Goal: Use online tool/utility: Use online tool/utility

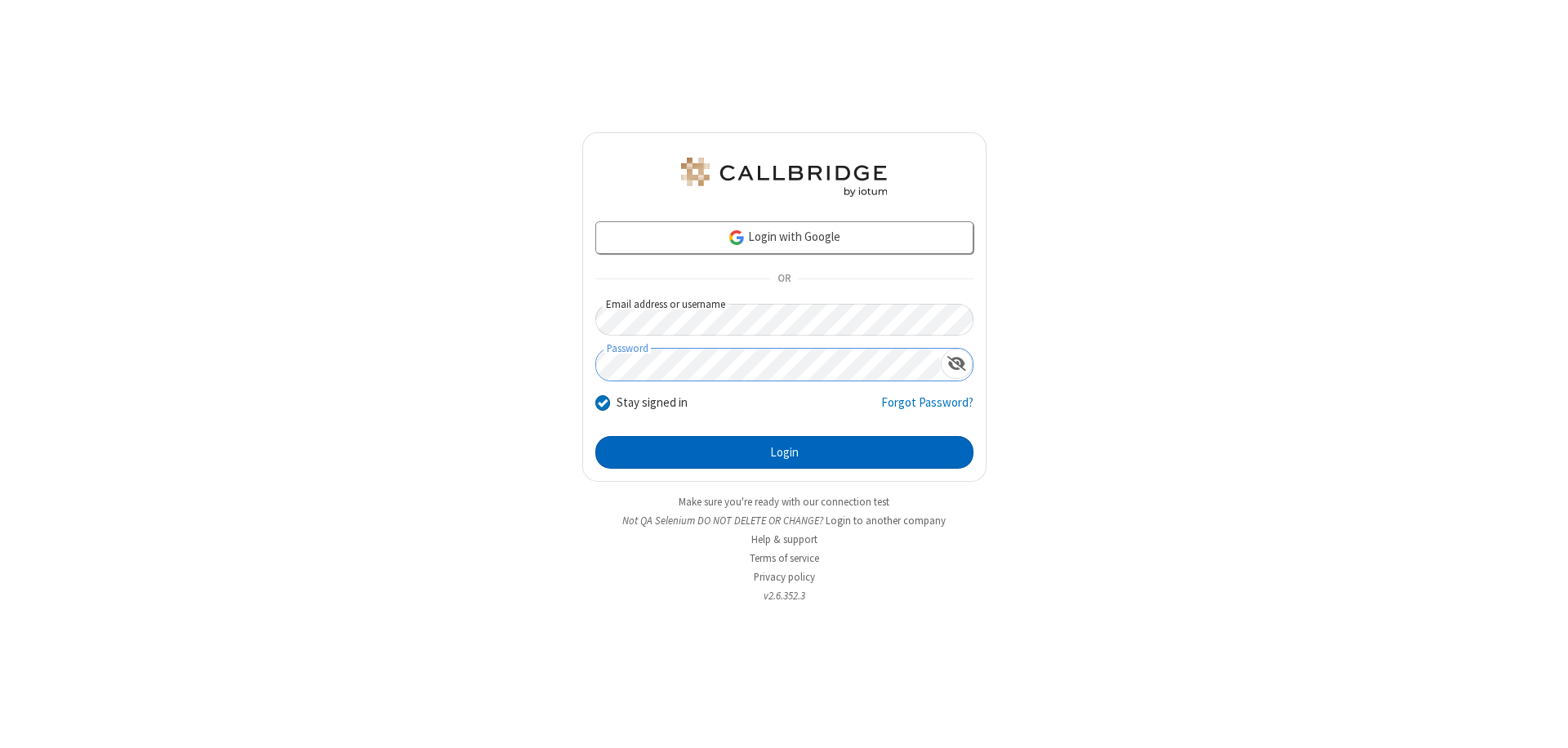
click at [784, 452] on button "Login" at bounding box center [784, 452] width 379 height 32
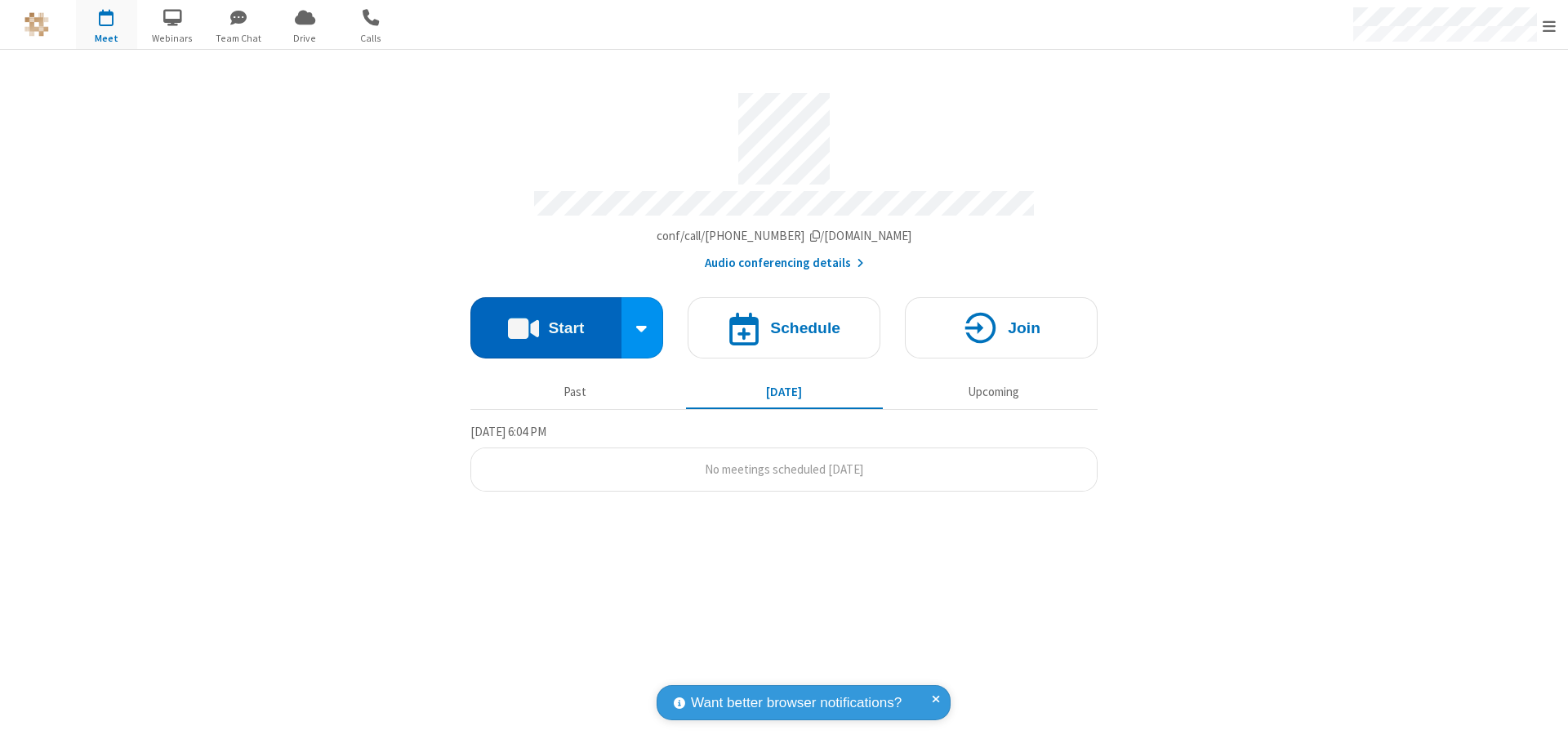
click at [546, 320] on button "Start" at bounding box center [546, 328] width 151 height 61
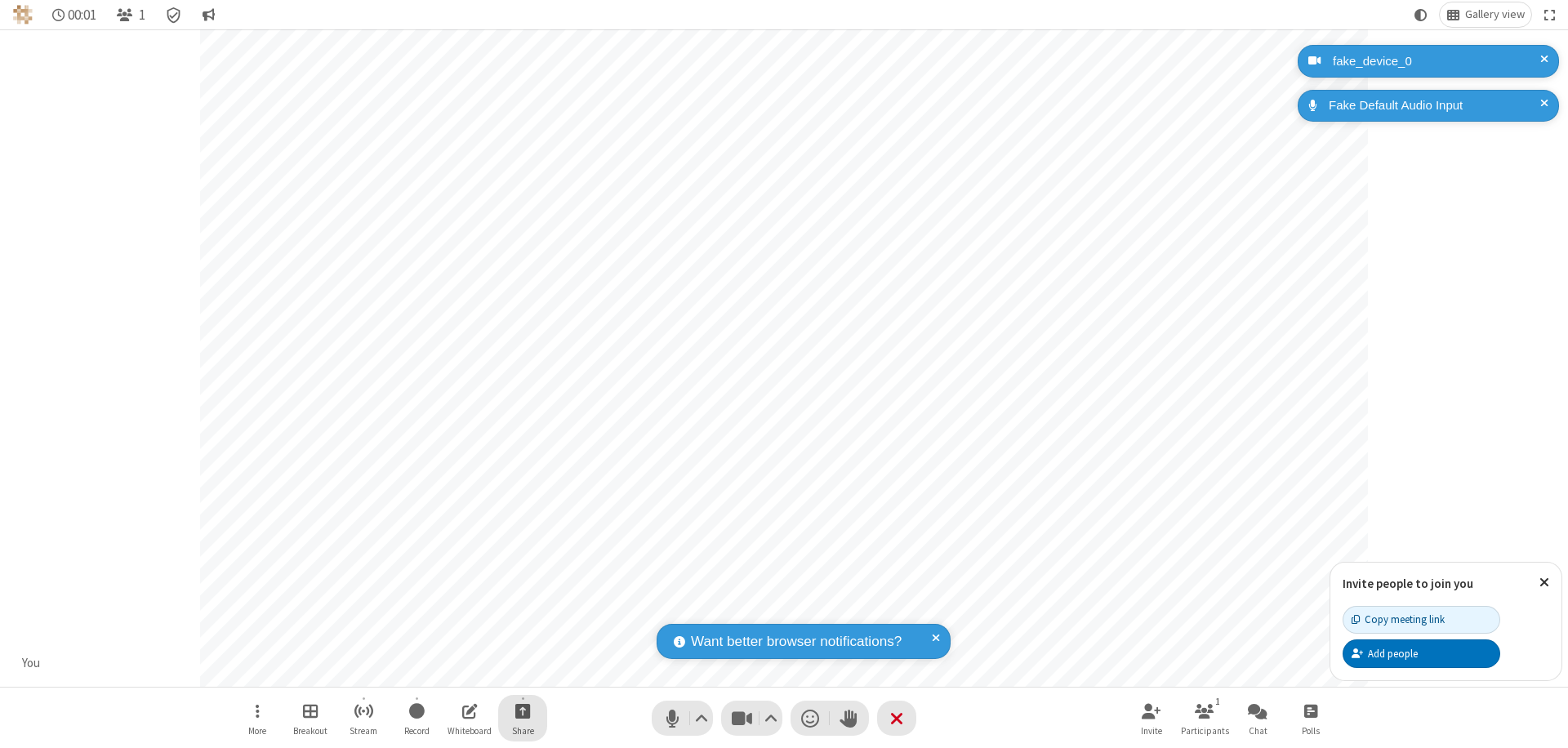
click at [522, 710] on span "Start sharing" at bounding box center [522, 710] width 15 height 21
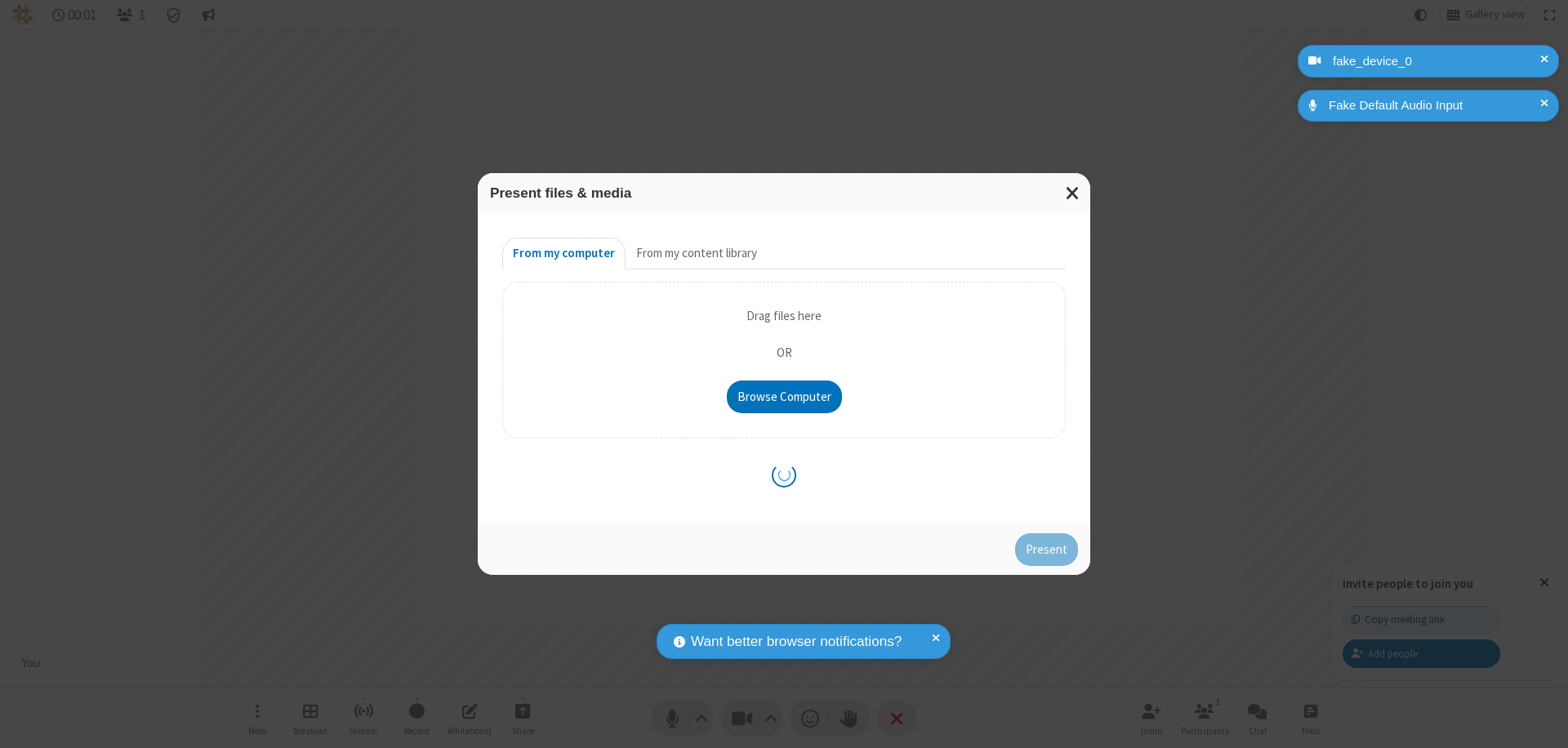
type input "C:\fakepath\doc_test.docx"
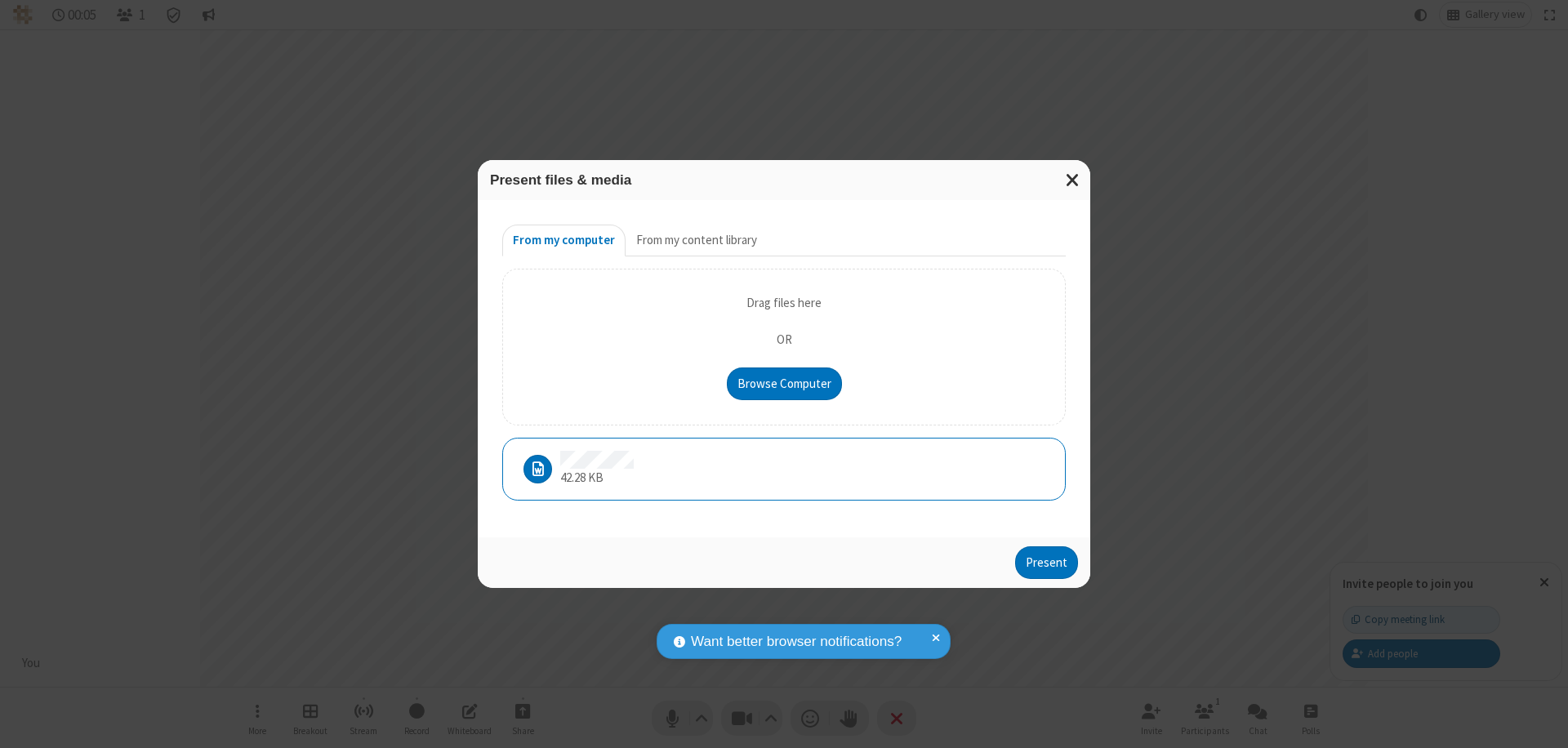
click at [1047, 562] on button "Present" at bounding box center [1047, 563] width 63 height 32
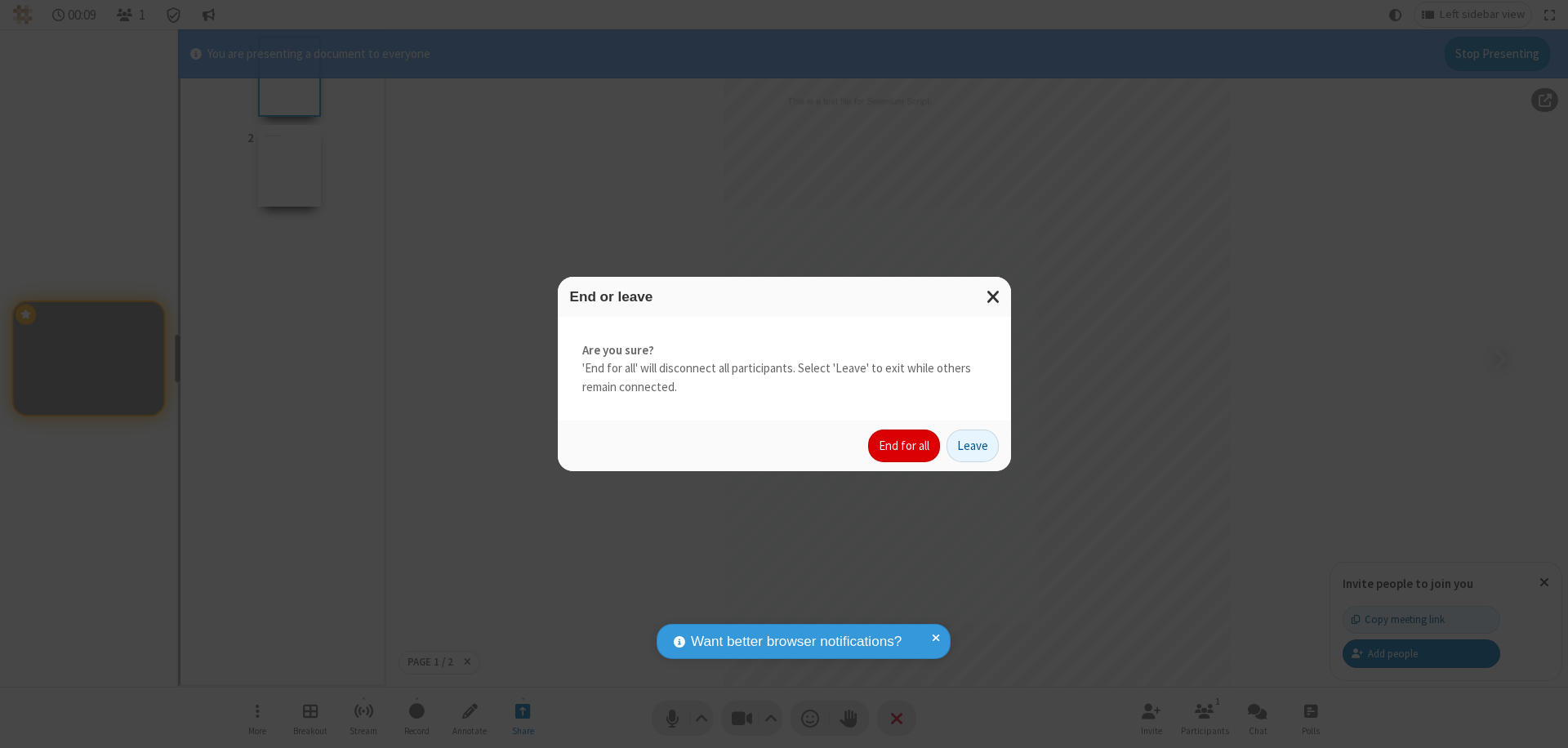
click at [905, 446] on button "End for all" at bounding box center [904, 446] width 72 height 32
